Goal: Task Accomplishment & Management: Manage account settings

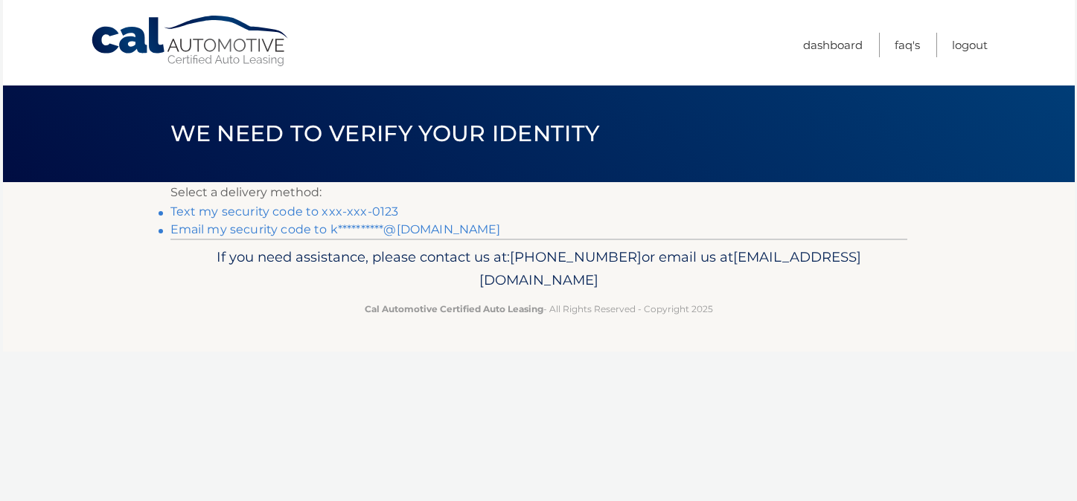
click at [373, 209] on link "Text my security code to xxx-xxx-0123" at bounding box center [284, 212] width 228 height 14
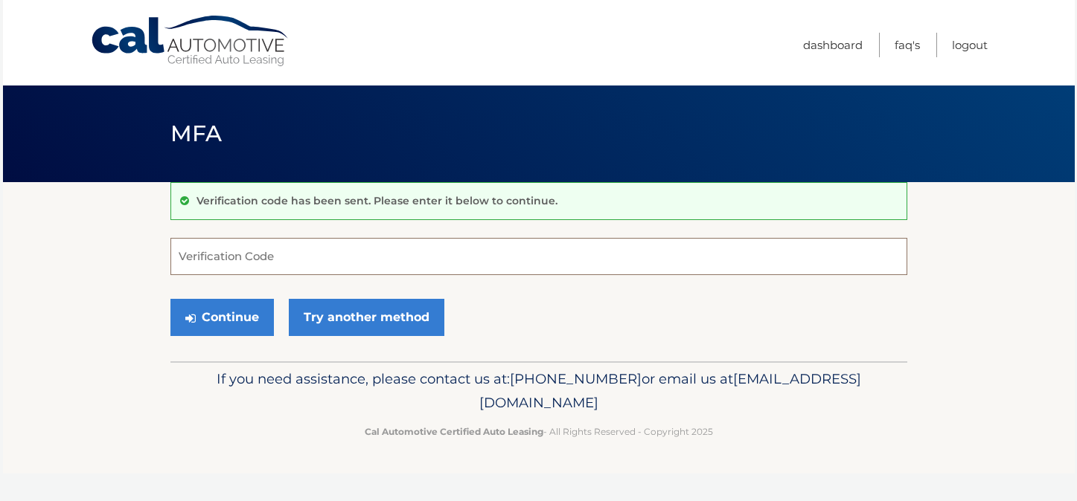
click at [357, 256] on input "Verification Code" at bounding box center [538, 256] width 737 height 37
type input "750551"
click at [243, 323] on button "Continue" at bounding box center [221, 317] width 103 height 37
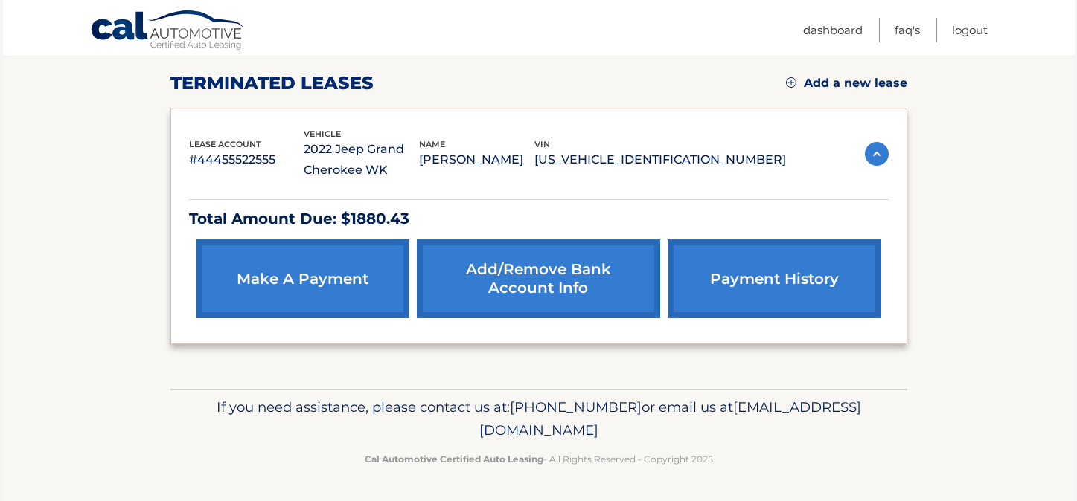
scroll to position [199, 0]
